Goal: Information Seeking & Learning: Learn about a topic

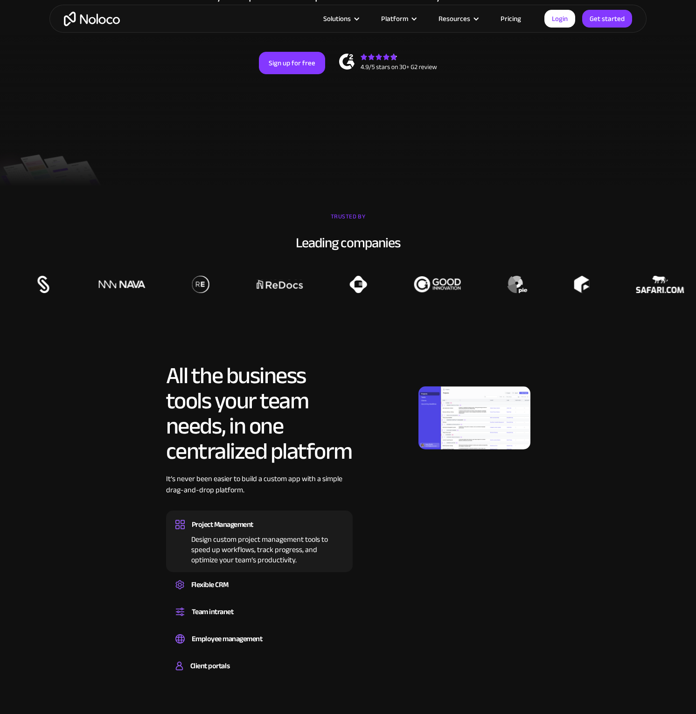
scroll to position [282, 0]
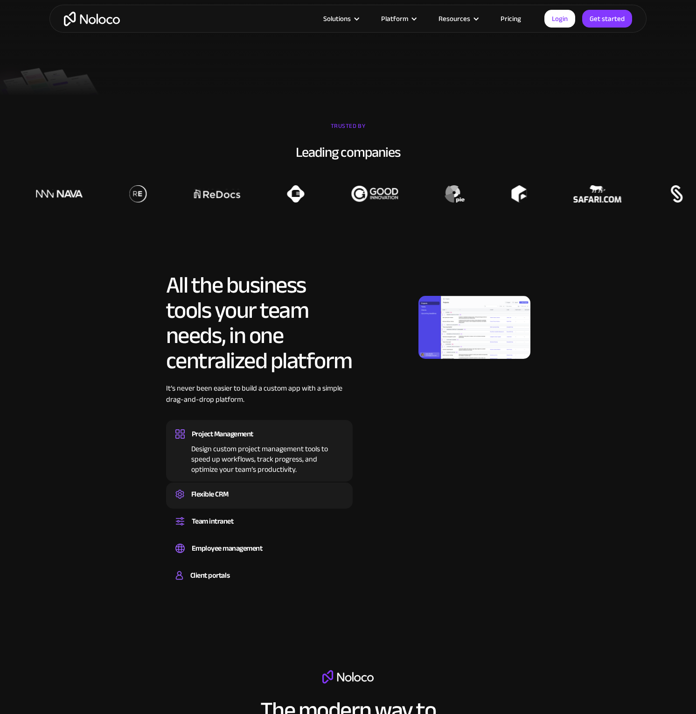
click at [211, 496] on div "Flexible CRM" at bounding box center [209, 494] width 37 height 14
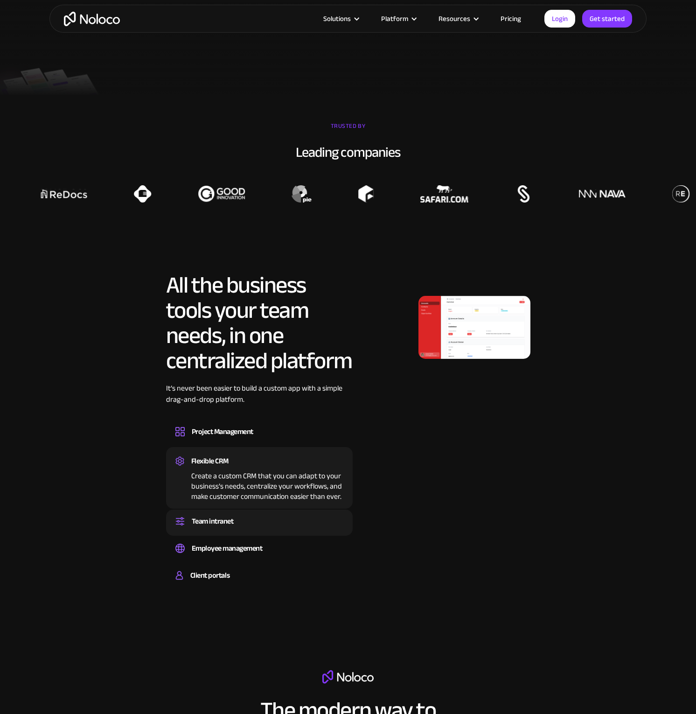
click at [230, 520] on div "Team intranet" at bounding box center [213, 521] width 42 height 14
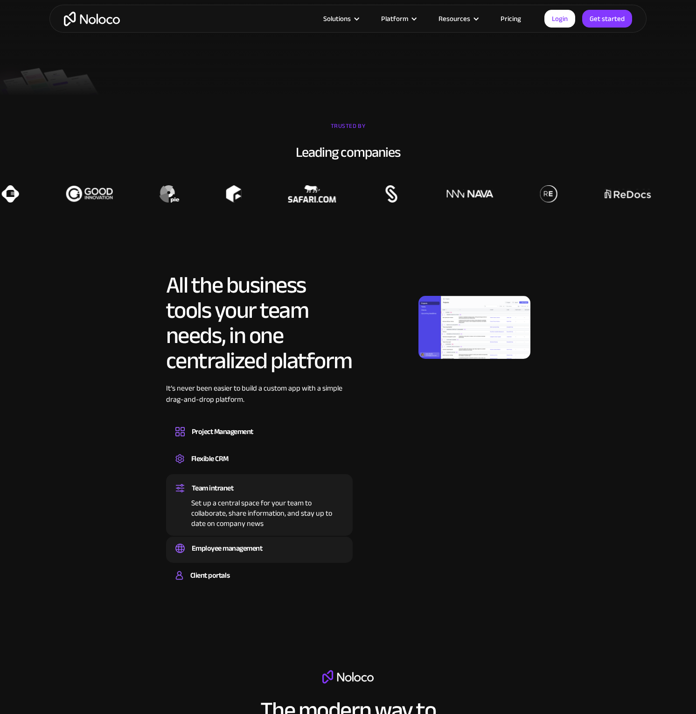
click at [220, 549] on div "Employee management" at bounding box center [227, 548] width 71 height 14
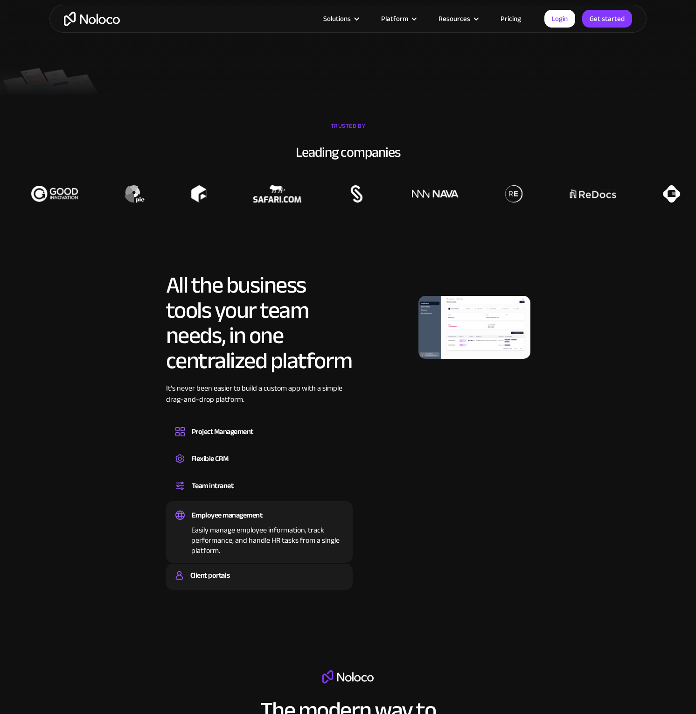
click at [224, 580] on div "Client portals" at bounding box center [209, 575] width 39 height 14
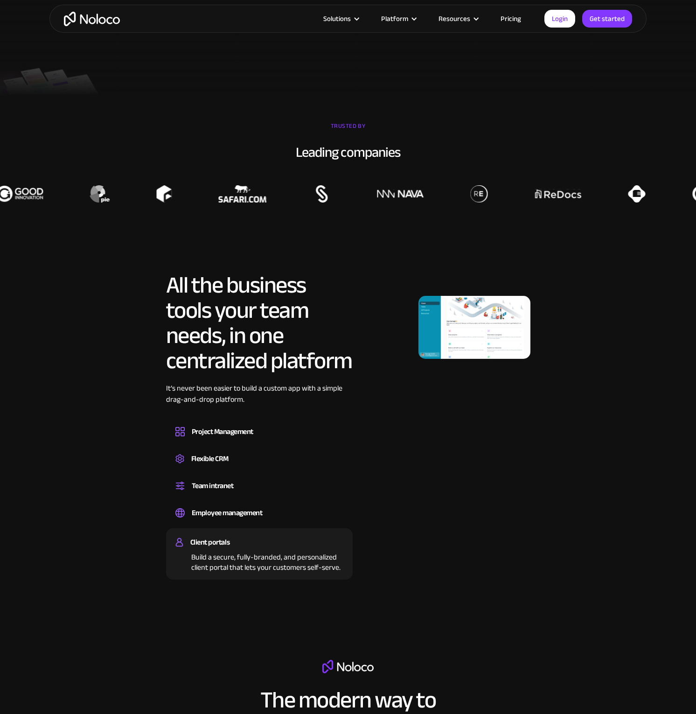
click at [475, 321] on img at bounding box center [475, 327] width 112 height 63
click at [227, 560] on div "Build a secure, fully-branded, and personalized client portal that lets your cu…" at bounding box center [259, 560] width 168 height 23
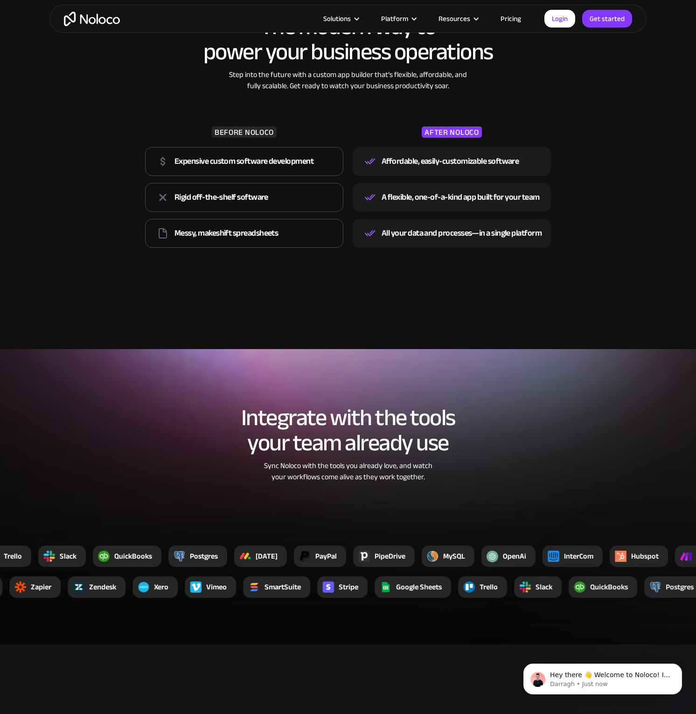
scroll to position [1006, 0]
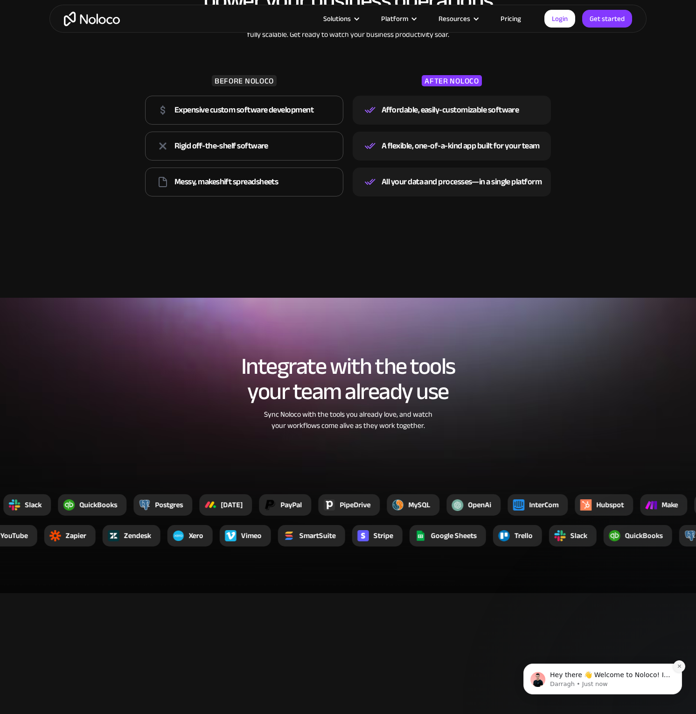
click at [682, 666] on icon "Dismiss notification" at bounding box center [679, 665] width 5 height 5
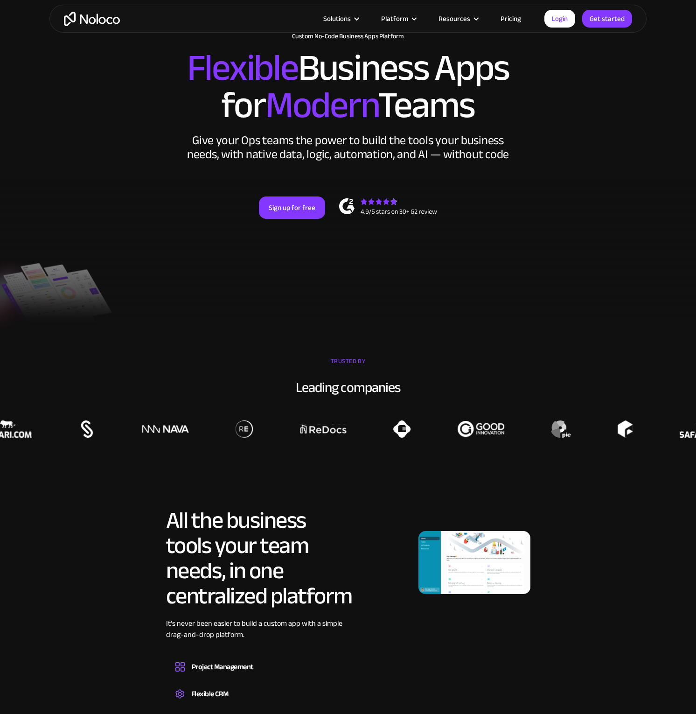
scroll to position [0, 0]
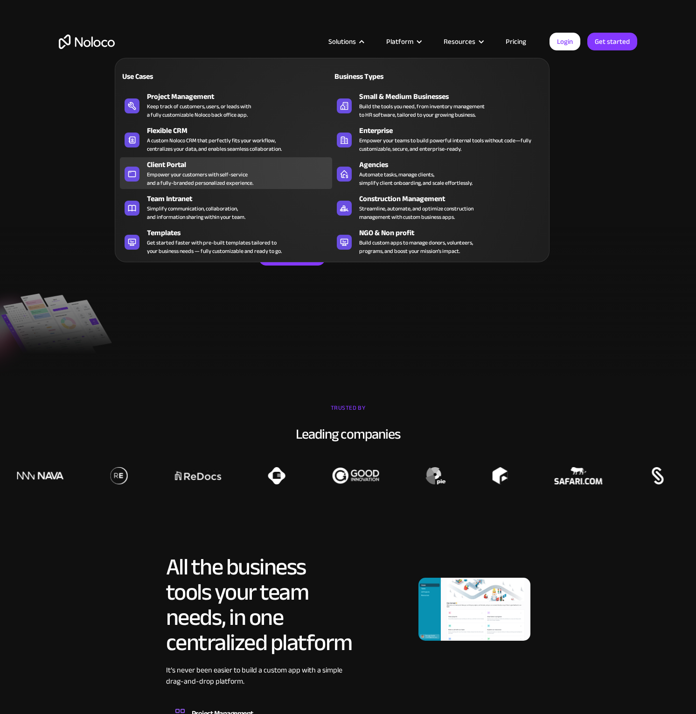
click at [209, 170] on div "Empower your customers with self-service and a fully-branded personalized exper…" at bounding box center [200, 178] width 106 height 17
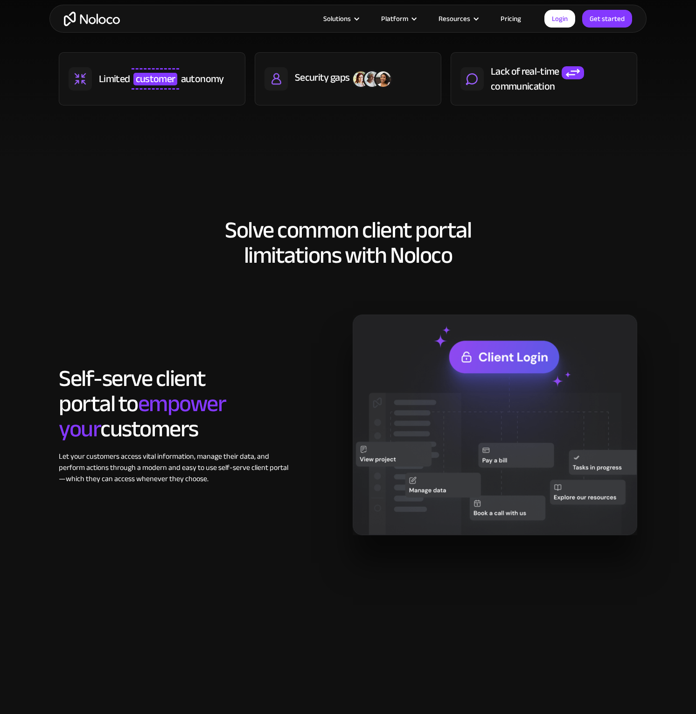
scroll to position [528, 0]
